Goal: Task Accomplishment & Management: Use online tool/utility

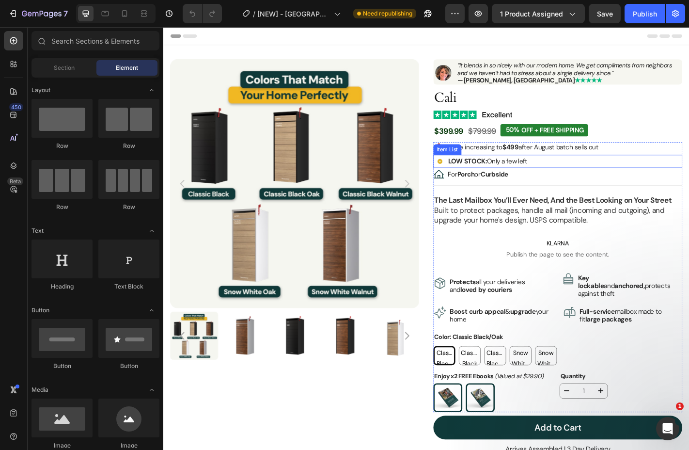
click at [515, 172] on strong "LOW STOCK:" at bounding box center [499, 176] width 43 height 10
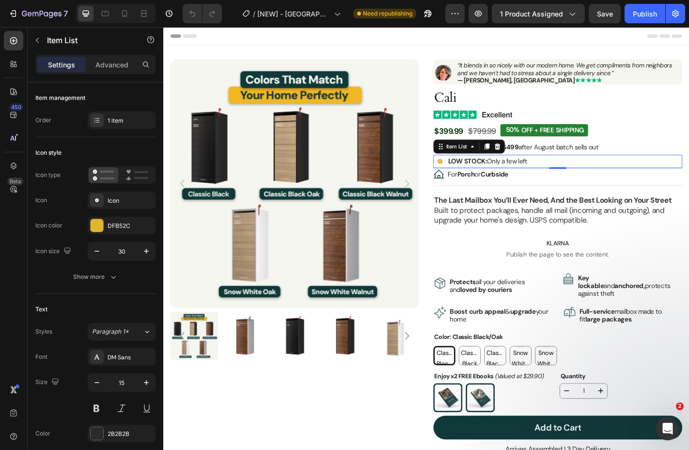
click at [515, 172] on strong "LOW STOCK:" at bounding box center [499, 176] width 43 height 10
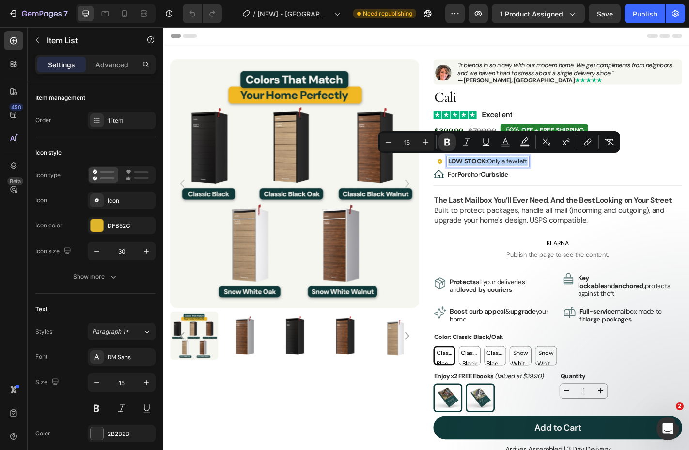
click at [511, 173] on strong "LOW STOCK:" at bounding box center [499, 176] width 43 height 10
click at [517, 173] on strong "LOW STOCK:" at bounding box center [499, 176] width 43 height 10
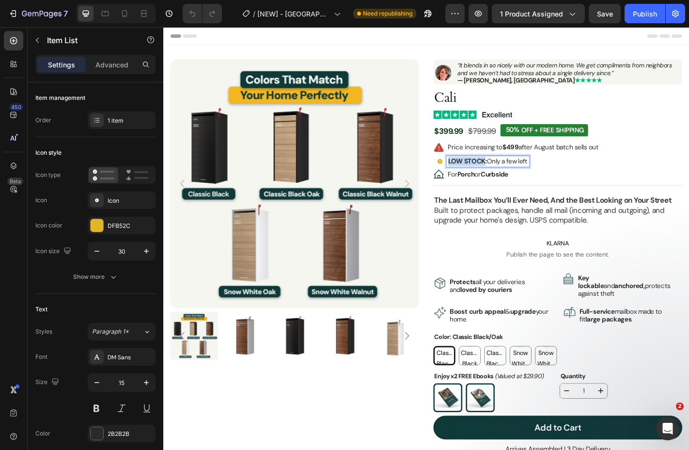
drag, startPoint x: 518, startPoint y: 174, endPoint x: 464, endPoint y: 174, distance: 54.3
click at [464, 174] on div "LOW STOCK: Only a few left" at bounding box center [515, 175] width 106 height 15
click at [532, 175] on p "Low Stock: Only a few left" at bounding box center [518, 175] width 81 height 9
click at [532, 175] on p "Low Stock: Only 3a few left" at bounding box center [520, 175] width 85 height 9
click at [646, 16] on div "Publish" at bounding box center [645, 14] width 24 height 10
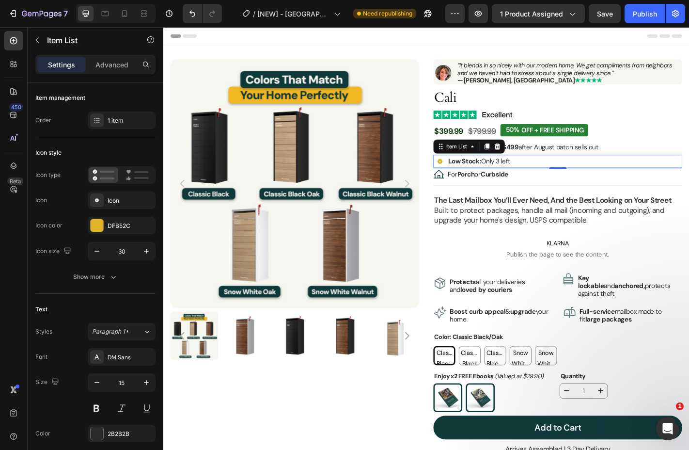
click at [427, 35] on div "Header" at bounding box center [454, 36] width 566 height 19
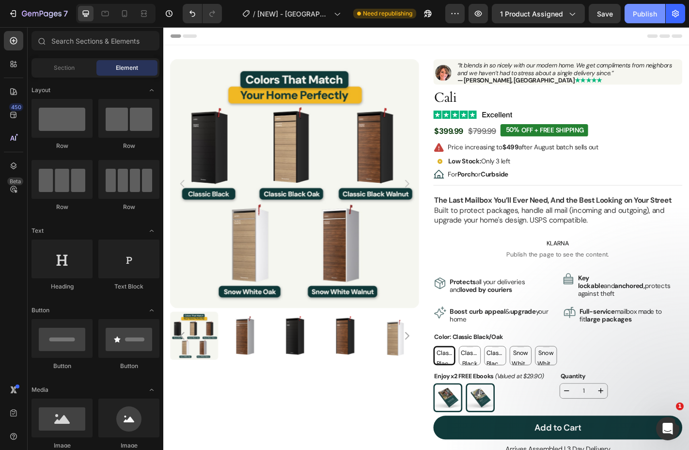
click at [643, 10] on div "Publish" at bounding box center [645, 14] width 24 height 10
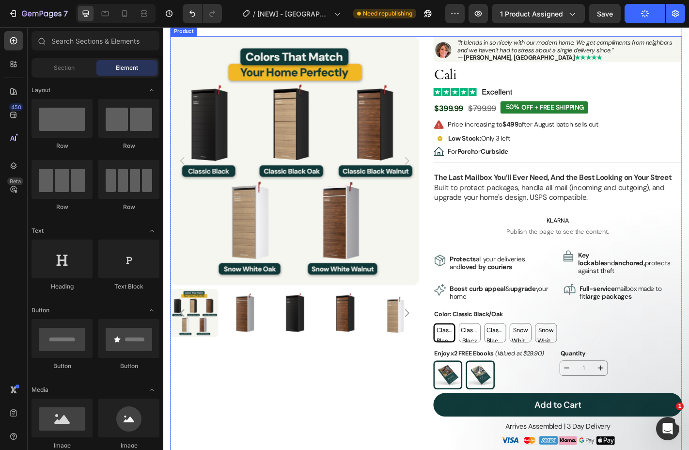
scroll to position [27, 0]
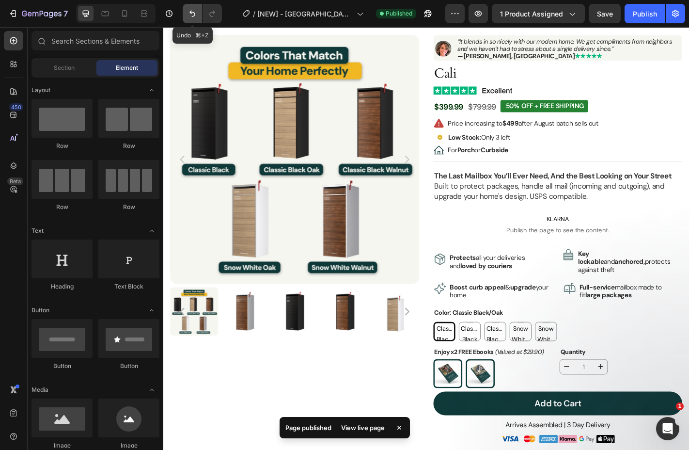
click at [189, 11] on icon "Undo/Redo" at bounding box center [193, 14] width 10 height 10
click at [211, 11] on icon "Undo/Redo" at bounding box center [212, 14] width 10 height 10
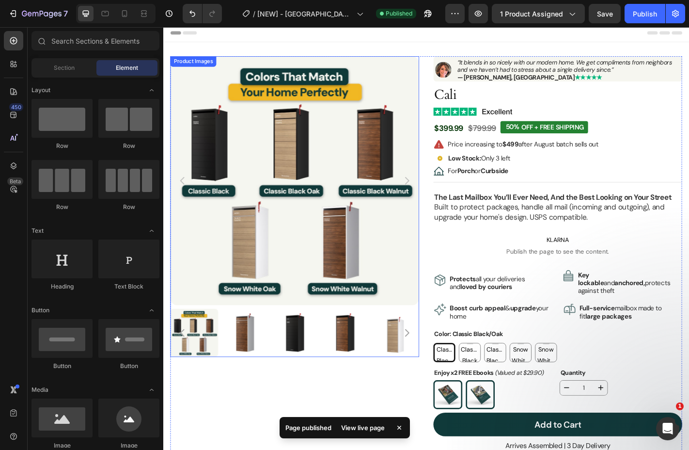
scroll to position [1, 0]
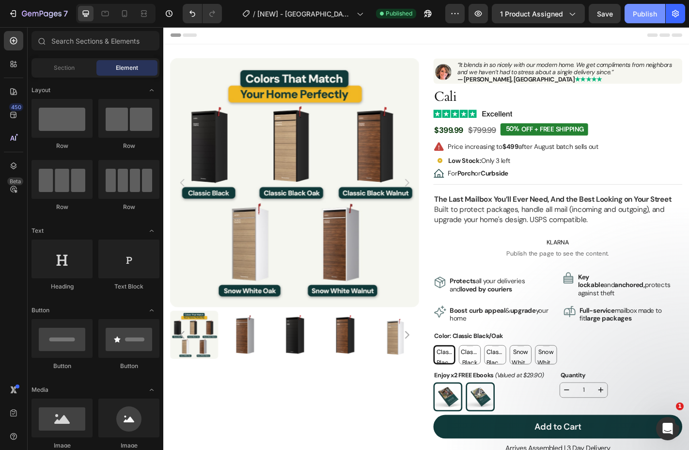
click at [644, 16] on div "Publish" at bounding box center [645, 14] width 24 height 10
